Goal: Task Accomplishment & Management: Complete application form

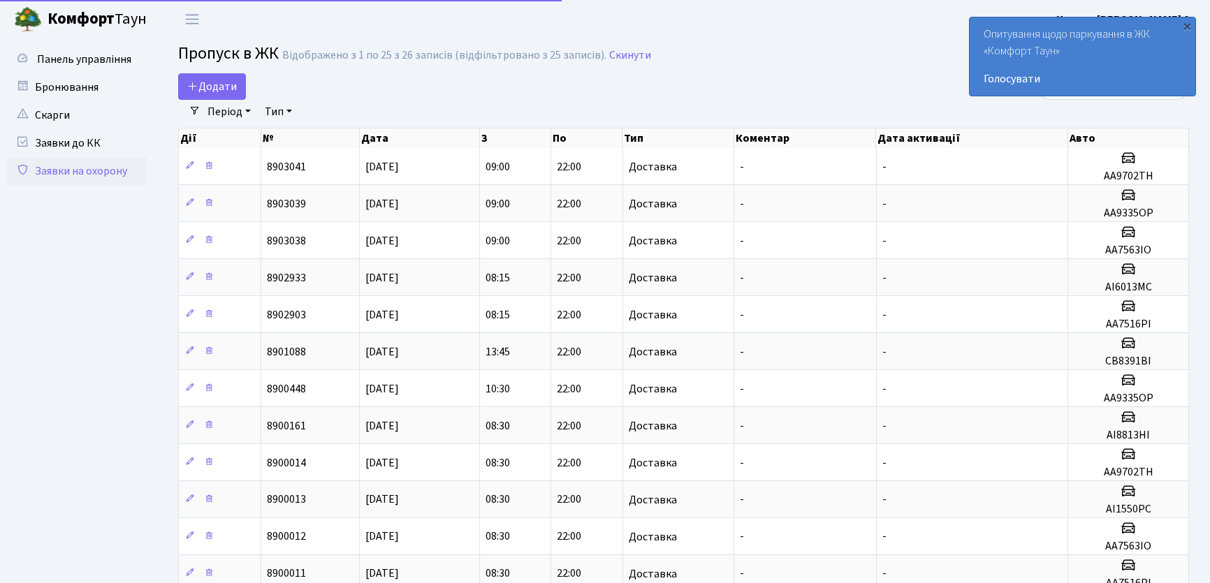
select select "25"
click at [225, 89] on span "Додати" at bounding box center [212, 86] width 50 height 15
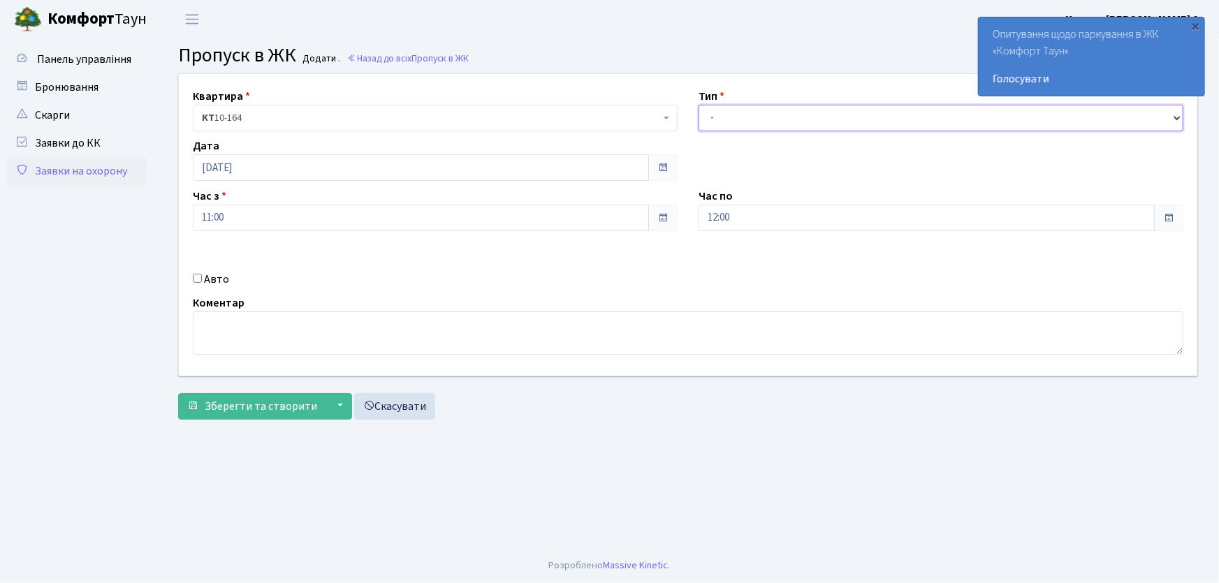
drag, startPoint x: 743, startPoint y: 115, endPoint x: 748, endPoint y: 130, distance: 15.9
click at [748, 130] on select "- Доставка Таксі Гості Сервіс" at bounding box center [941, 118] width 485 height 27
select select "1"
click at [699, 105] on select "- Доставка Таксі Гості Сервіс" at bounding box center [941, 118] width 485 height 27
drag, startPoint x: 762, startPoint y: 212, endPoint x: 662, endPoint y: 233, distance: 101.4
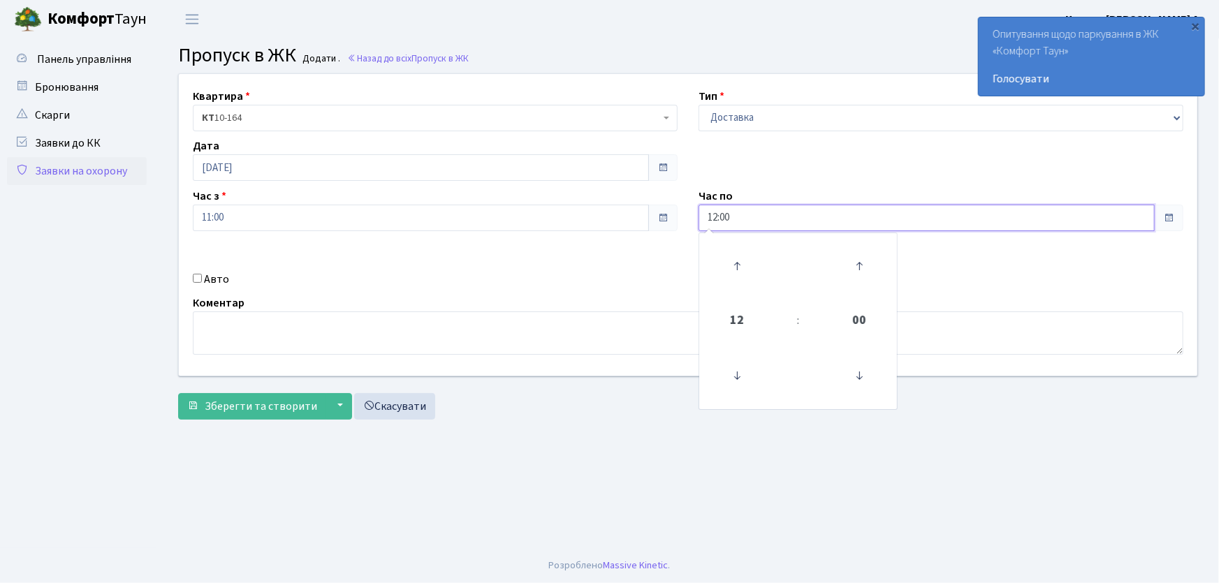
click at [662, 233] on div "Квартира <b>КТ</b>&nbsp;&nbsp;&nbsp;&nbsp;10-164 КТ 10-164 Тип - Доставка Таксі…" at bounding box center [688, 225] width 1040 height 302
type input "22:00"
click at [198, 279] on input "Авто" at bounding box center [197, 278] width 9 height 9
checkbox input "true"
type input "КА1053НМ"
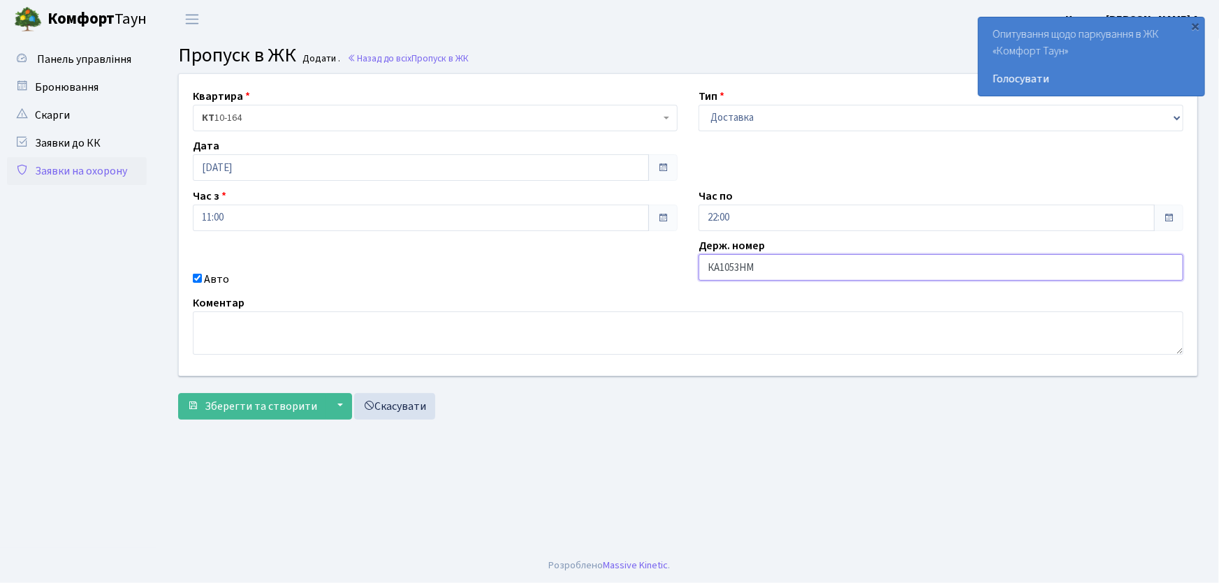
click at [178, 393] on button "Зберегти та створити" at bounding box center [252, 406] width 148 height 27
drag, startPoint x: 739, startPoint y: 112, endPoint x: 741, endPoint y: 130, distance: 18.2
click at [739, 117] on select "- Доставка Таксі Гості Сервіс" at bounding box center [941, 118] width 485 height 27
select select "1"
click at [699, 105] on select "- Доставка Таксі Гості Сервіс" at bounding box center [941, 118] width 485 height 27
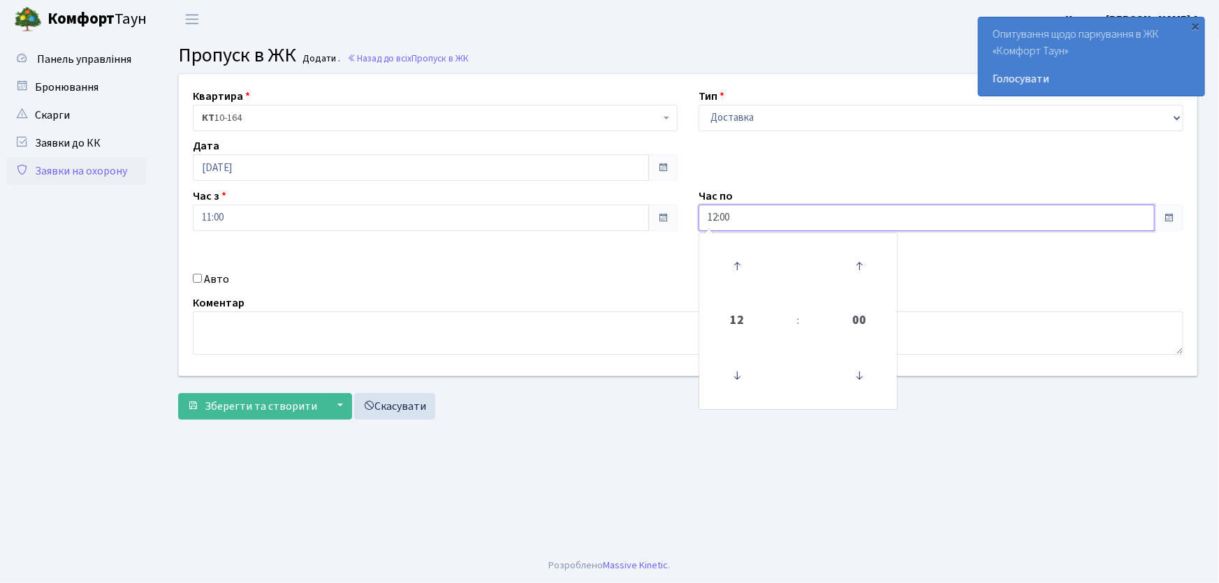
click at [643, 214] on div "Квартира <b>КТ</b>&nbsp;&nbsp;&nbsp;&nbsp;10-164 КТ 10-164 Тип - Доставка Таксі…" at bounding box center [688, 225] width 1040 height 302
type input "22:00"
click at [199, 282] on input "Авто" at bounding box center [197, 278] width 9 height 9
checkbox input "true"
type input "ка5503іо"
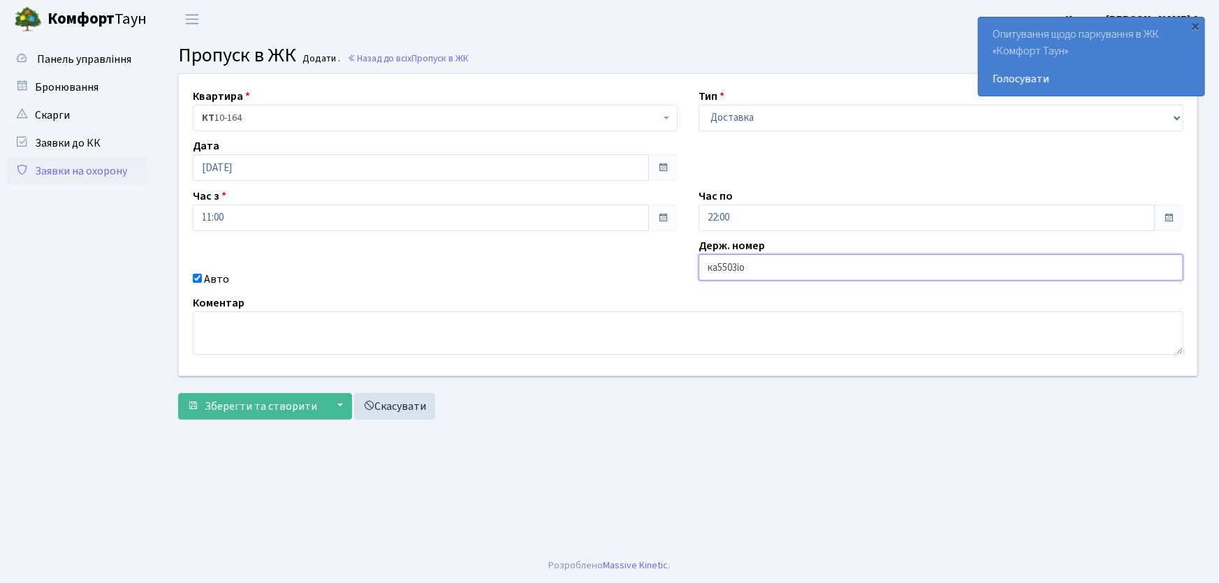
click at [178, 393] on button "Зберегти та створити" at bounding box center [252, 406] width 148 height 27
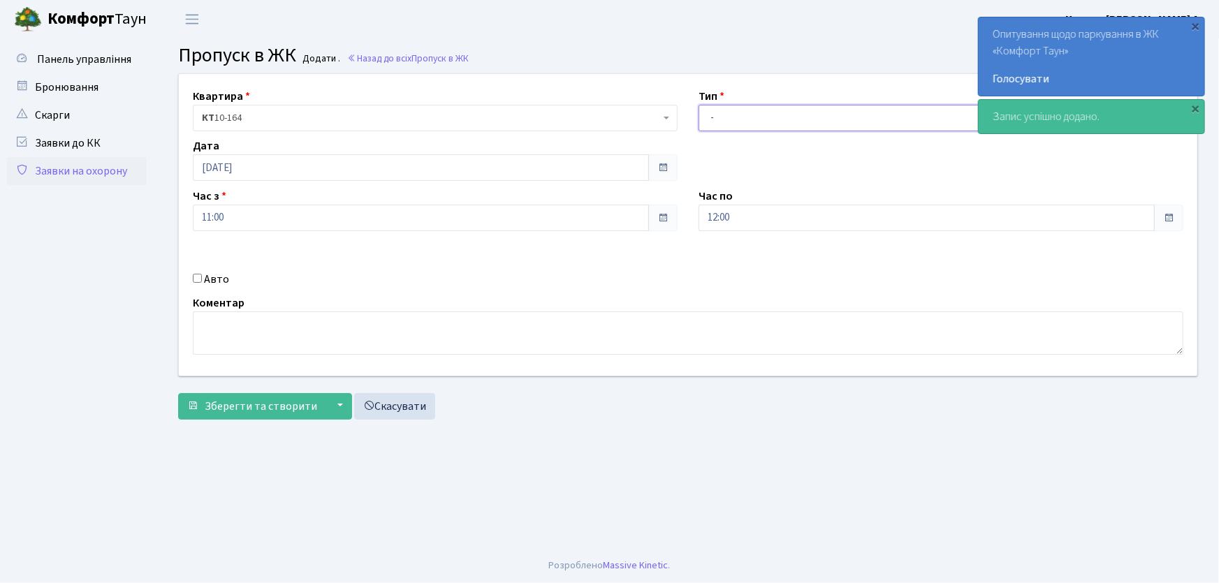
drag, startPoint x: 723, startPoint y: 122, endPoint x: 729, endPoint y: 130, distance: 9.9
click at [723, 122] on select "- Доставка Таксі Гості Сервіс" at bounding box center [941, 118] width 485 height 27
select select "1"
click at [699, 105] on select "- Доставка Таксі Гості Сервіс" at bounding box center [941, 118] width 485 height 27
drag, startPoint x: 667, startPoint y: 219, endPoint x: 653, endPoint y: 224, distance: 14.6
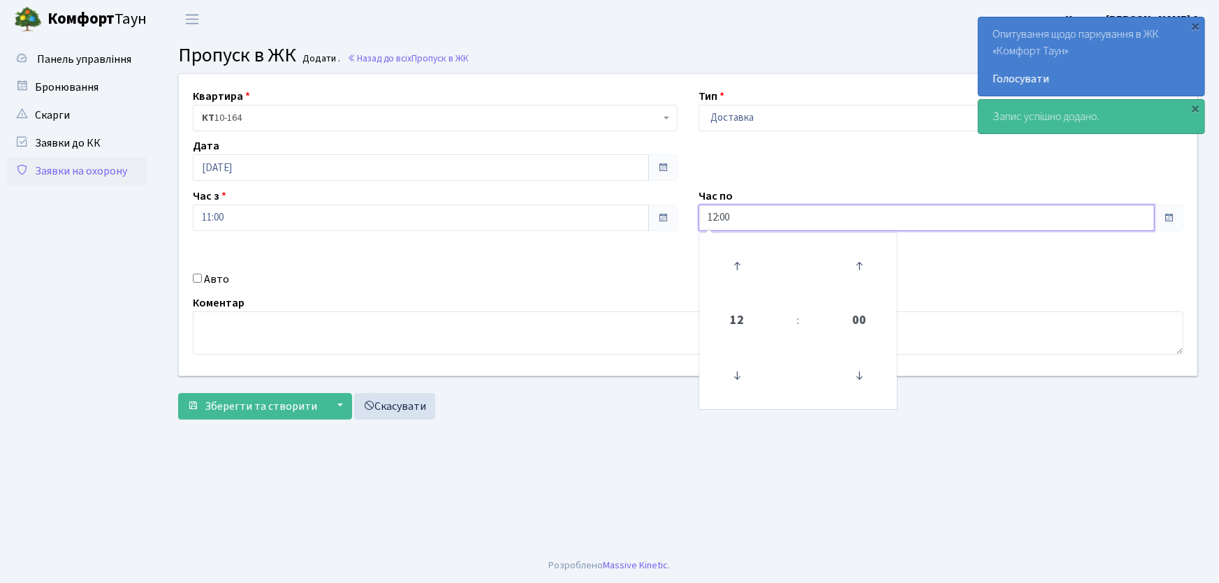
click at [653, 223] on div "Квартира <b>КТ</b>&nbsp;&nbsp;&nbsp;&nbsp;10-164 КТ 10-164 Тип - Доставка Таксі…" at bounding box center [688, 225] width 1040 height 302
type input "22:00"
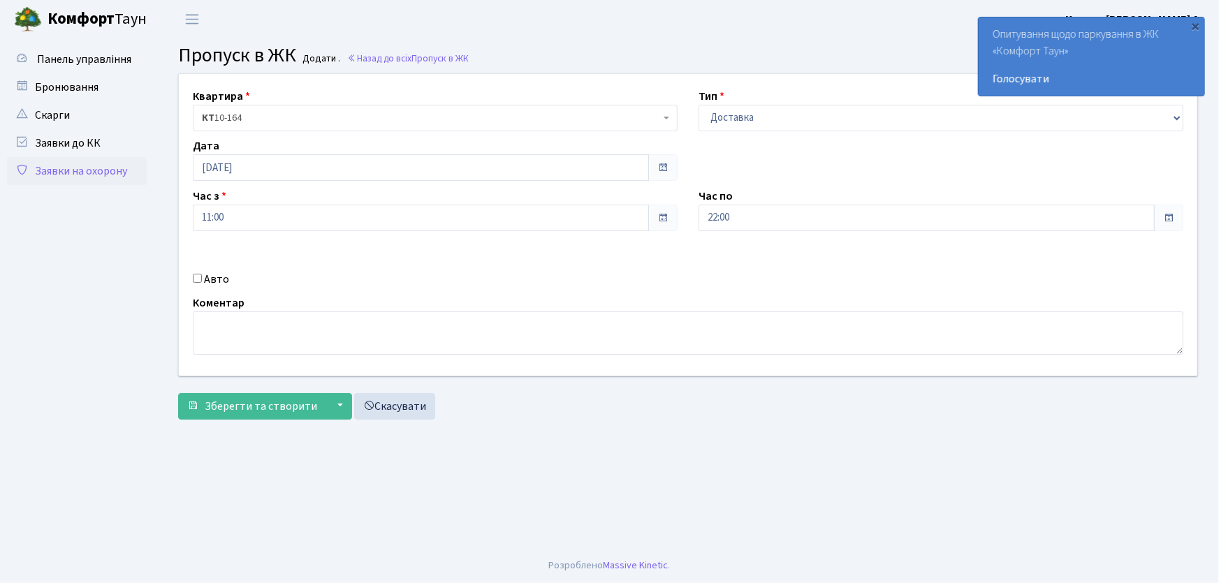
click at [194, 275] on input "Авто" at bounding box center [197, 278] width 9 height 9
checkbox input "true"
type input "КА5504РА"
click at [178, 393] on button "Зберегти та створити" at bounding box center [252, 406] width 148 height 27
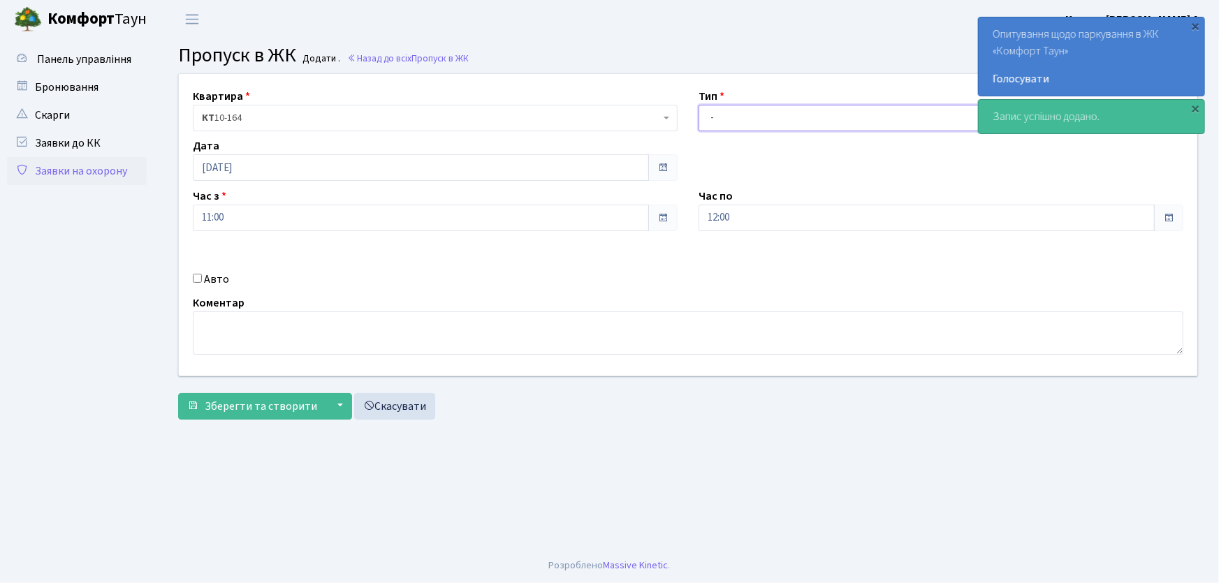
drag, startPoint x: 724, startPoint y: 119, endPoint x: 724, endPoint y: 128, distance: 8.4
click at [724, 124] on select "- Доставка Таксі Гості Сервіс" at bounding box center [941, 118] width 485 height 27
select select "1"
click at [699, 105] on select "- Доставка Таксі Гості Сервіс" at bounding box center [941, 118] width 485 height 27
drag, startPoint x: 720, startPoint y: 219, endPoint x: 665, endPoint y: 226, distance: 55.6
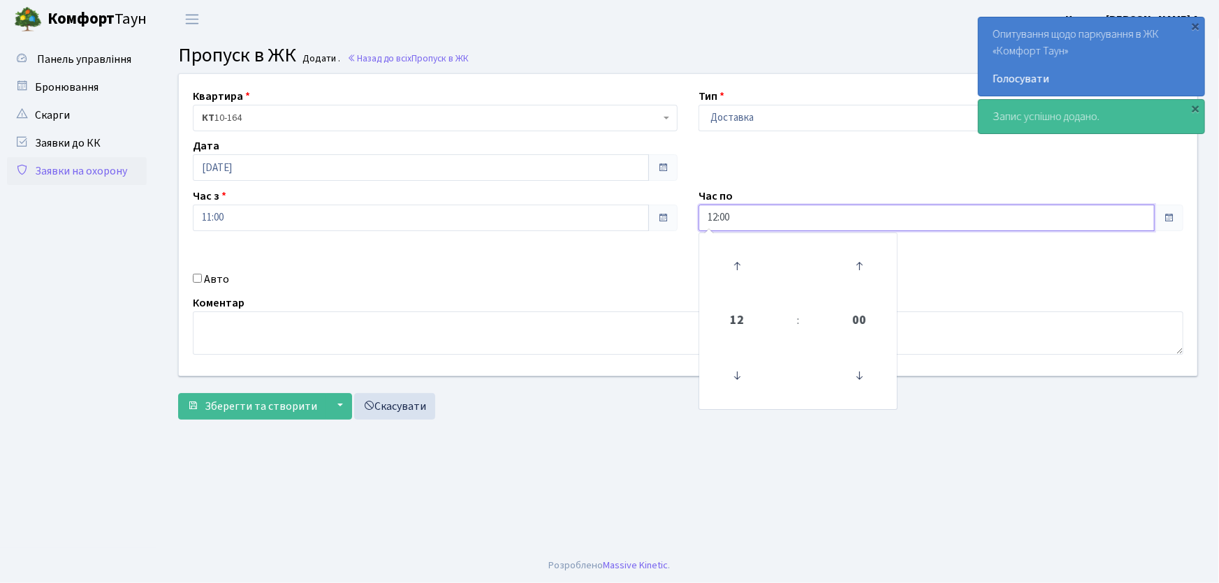
click at [667, 225] on div "Квартира <b>КТ</b>&nbsp;&nbsp;&nbsp;&nbsp;10-164 КТ 10-164 Тип - Доставка Таксі…" at bounding box center [688, 225] width 1040 height 302
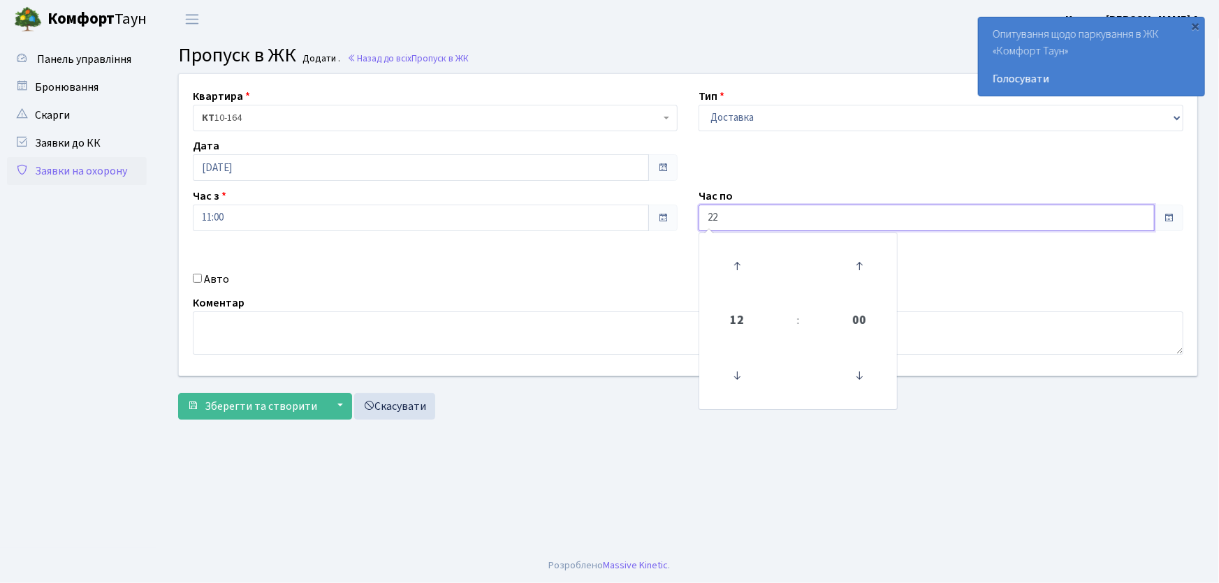
click at [178, 393] on button "Зберегти та створити" at bounding box center [252, 406] width 148 height 27
type input "22:00"
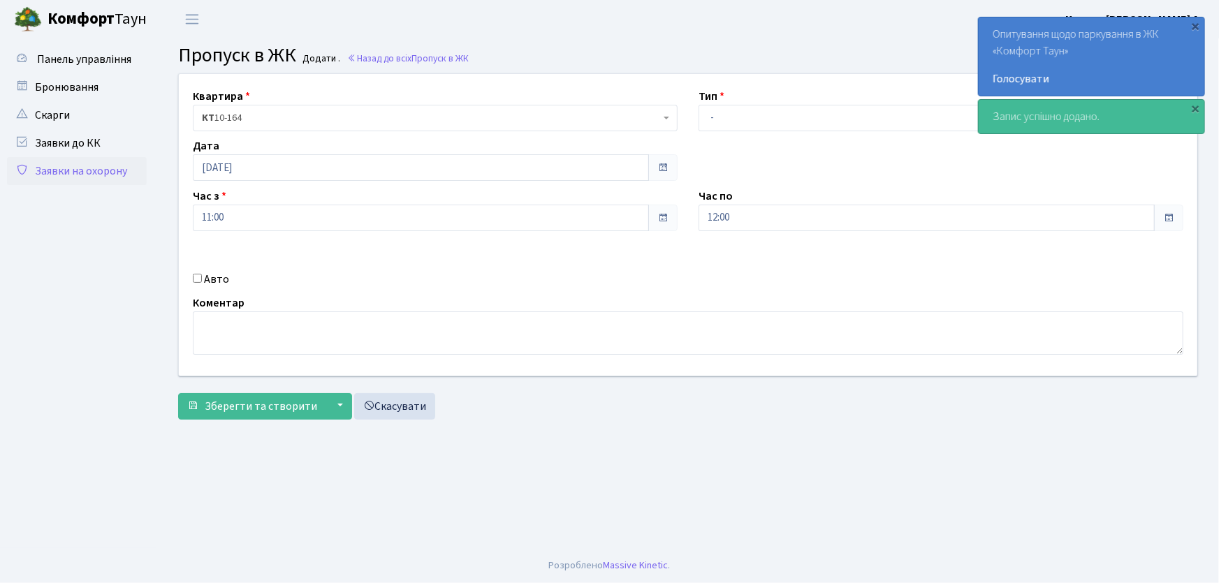
click at [101, 173] on link "Заявки на охорону" at bounding box center [77, 171] width 140 height 28
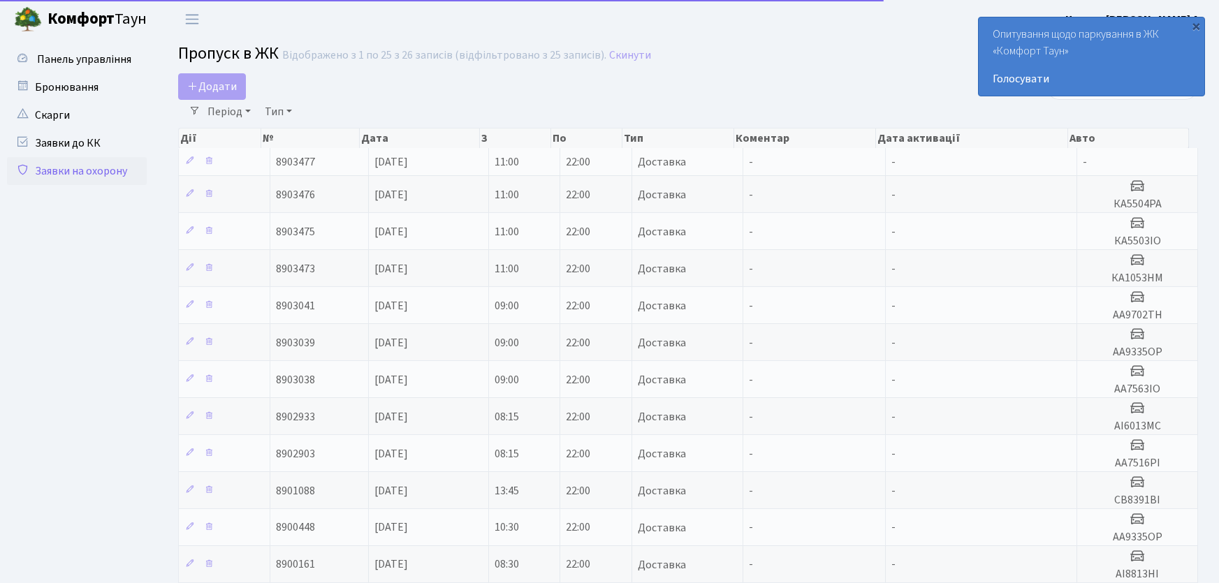
select select "25"
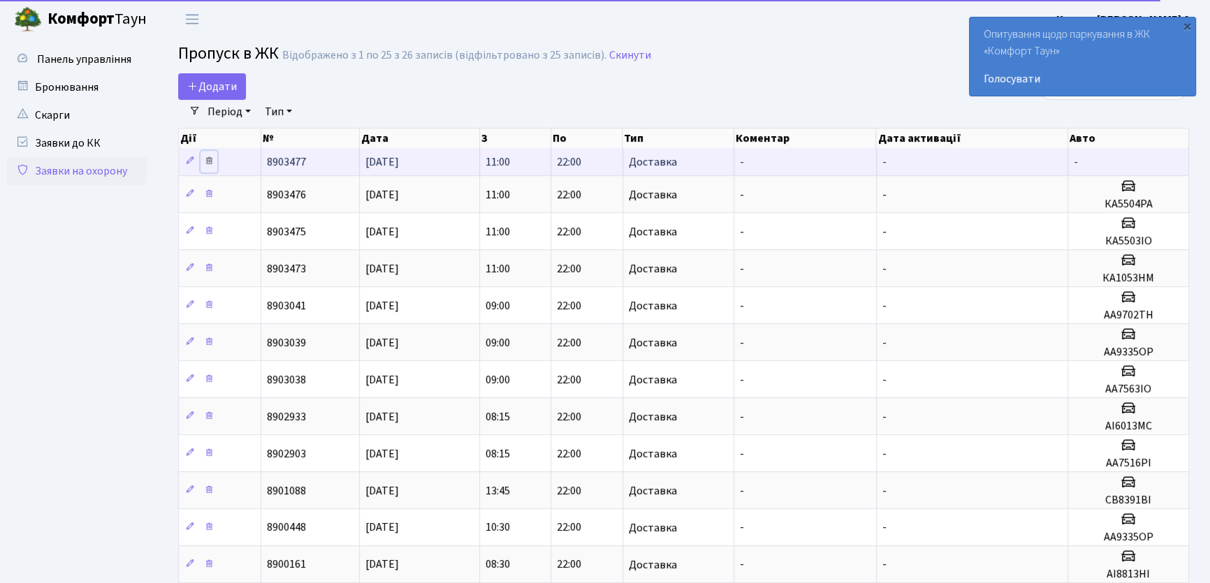
click at [214, 168] on link at bounding box center [209, 162] width 17 height 22
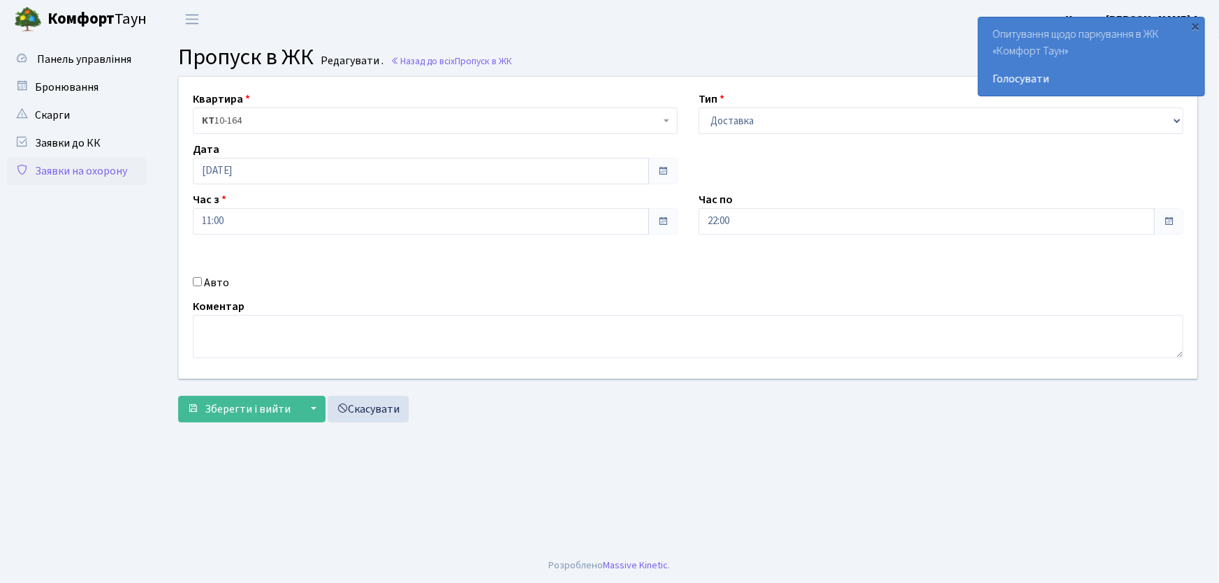
click at [109, 174] on link "Заявки на охорону" at bounding box center [77, 171] width 140 height 28
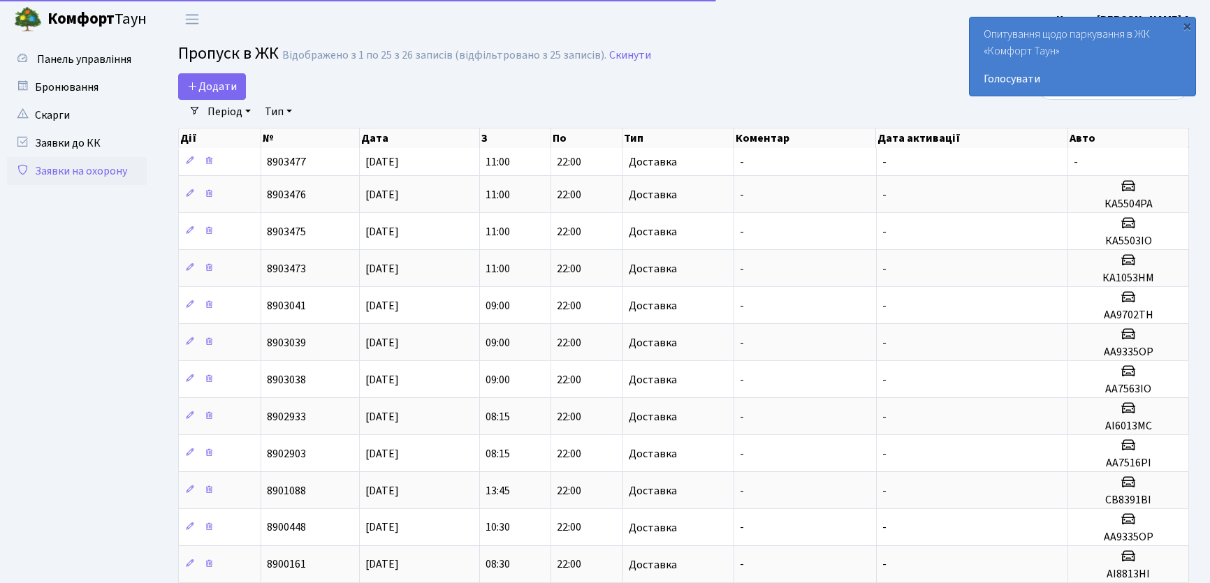
select select "25"
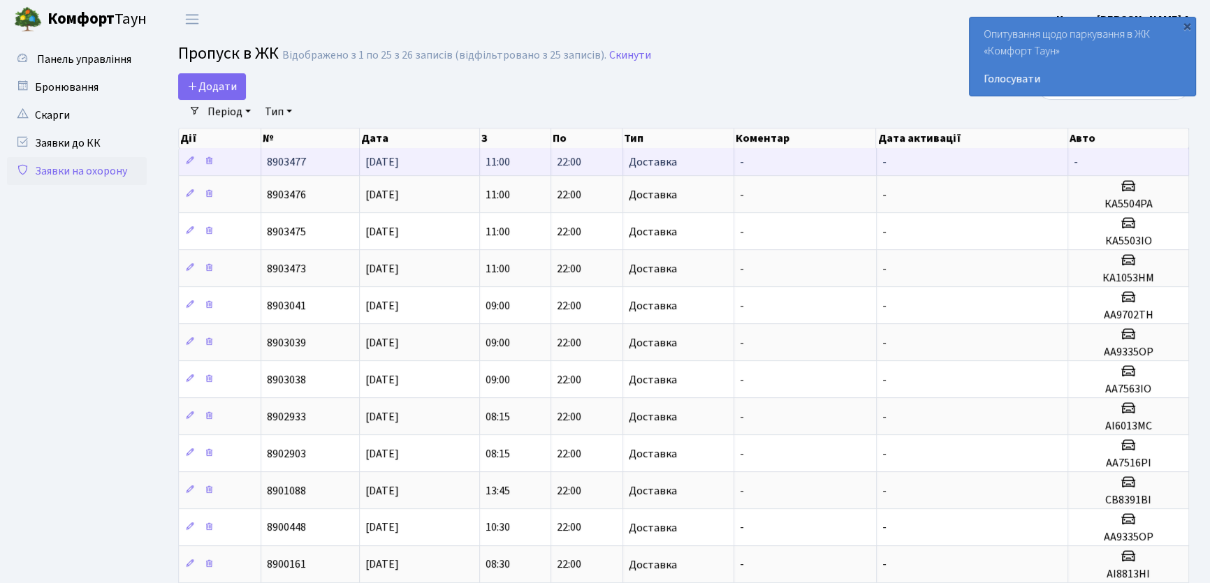
click at [587, 164] on td "22:00" at bounding box center [586, 161] width 71 height 27
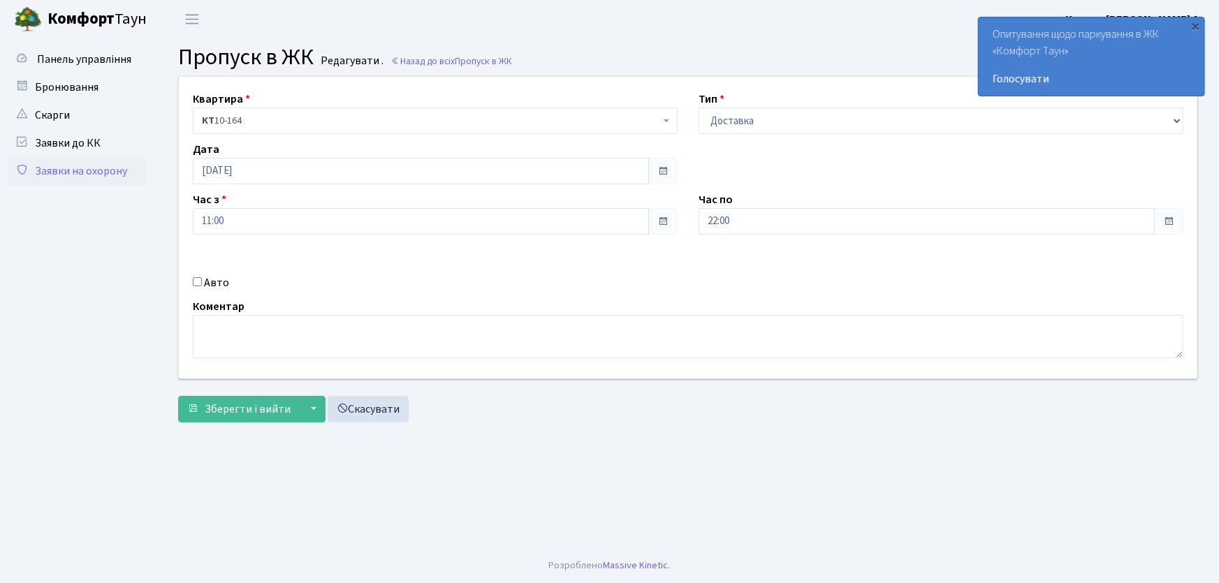
click at [202, 284] on div "Авто" at bounding box center [435, 283] width 506 height 17
click at [196, 283] on input "Авто" at bounding box center [197, 281] width 9 height 9
checkbox input "true"
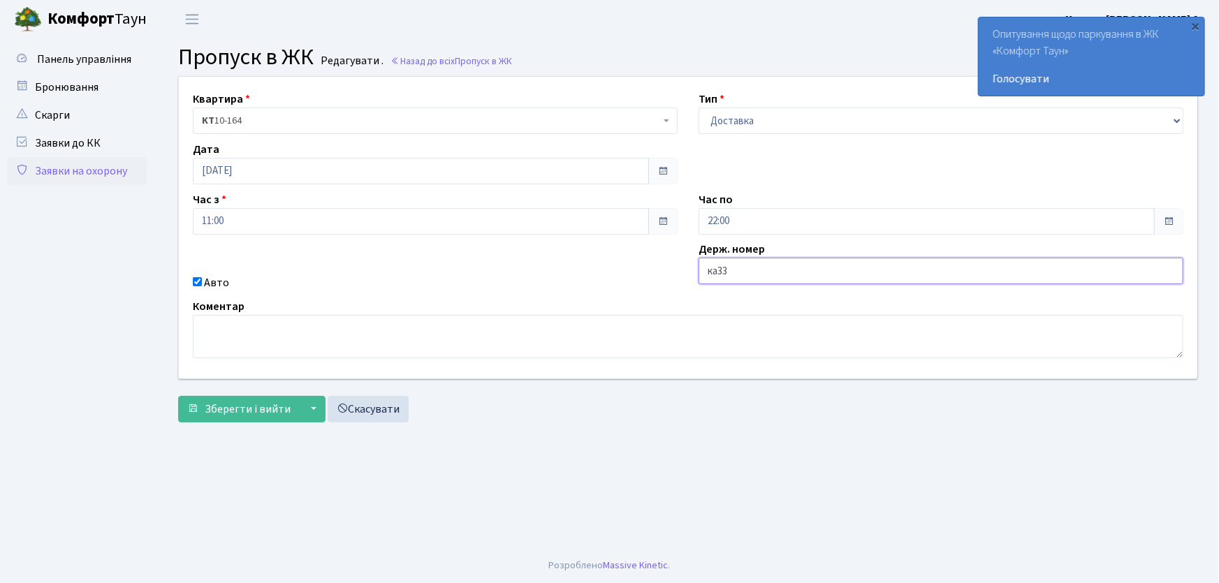
type input "КА3308МІ"
click at [178, 396] on button "Зберегти і вийти" at bounding box center [239, 409] width 122 height 27
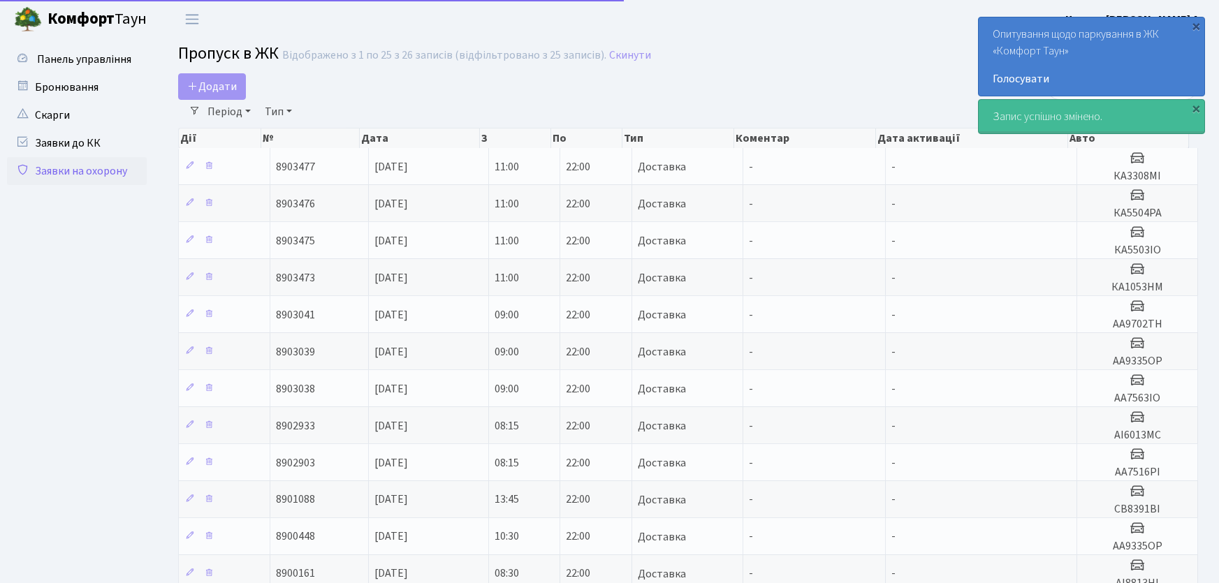
select select "25"
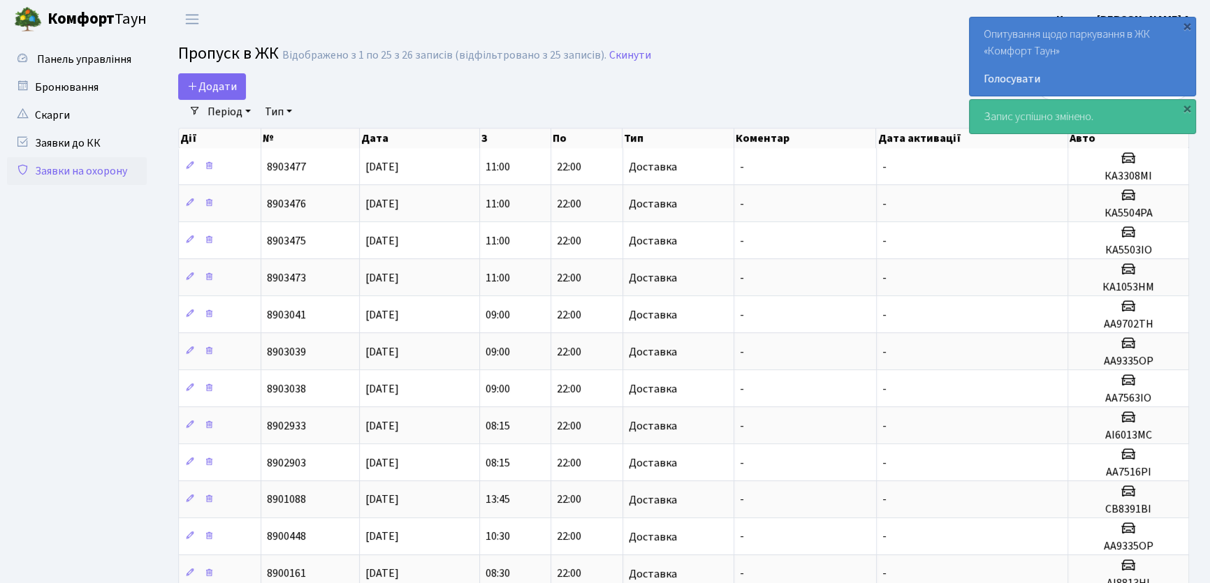
click at [105, 169] on link "Заявки на охорону" at bounding box center [77, 171] width 140 height 28
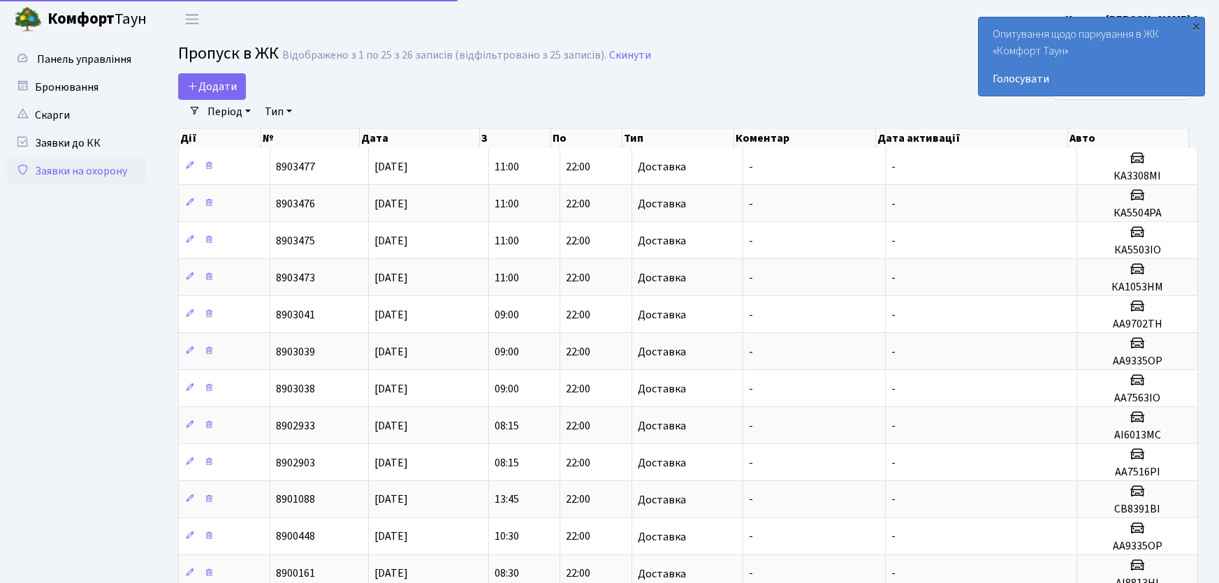
select select "25"
